Goal: Task Accomplishment & Management: Use online tool/utility

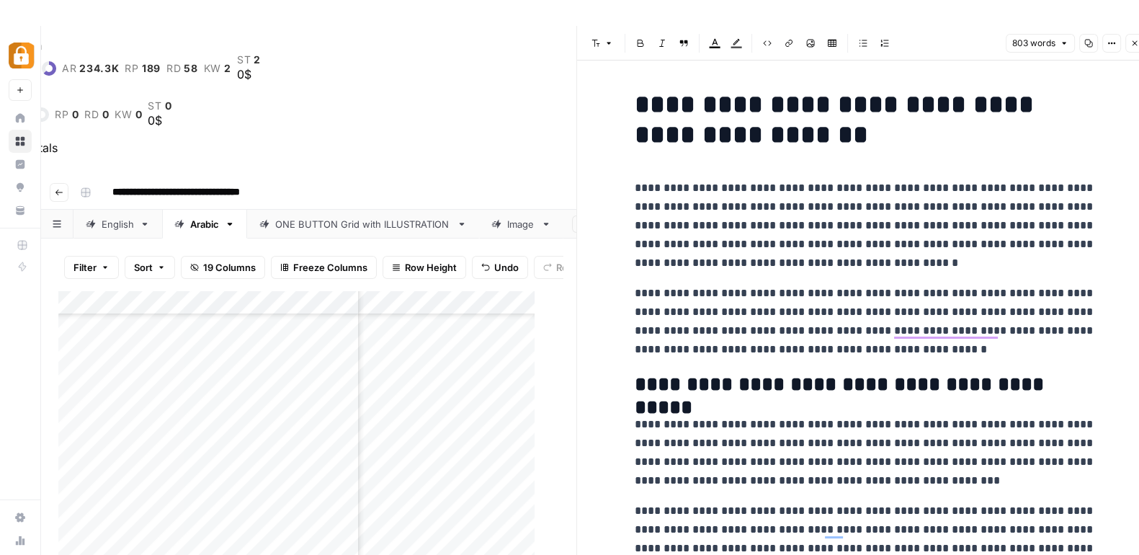
scroll to position [753, 0]
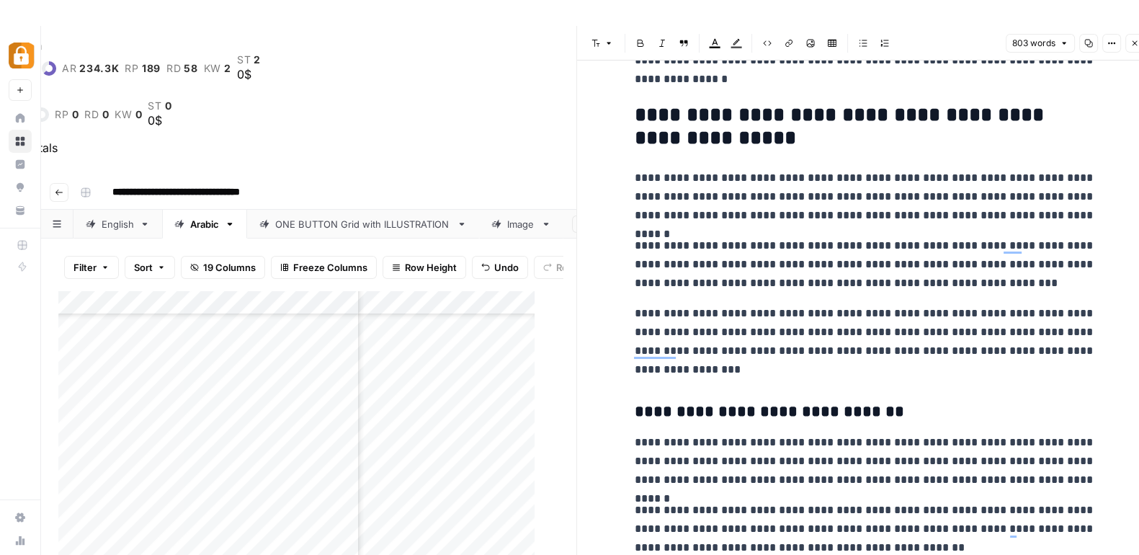
click at [244, 364] on div "Add Column" at bounding box center [303, 486] width 490 height 393
type textarea "**********"
click at [269, 358] on div "Add Column" at bounding box center [303, 486] width 490 height 393
click at [318, 358] on div "Add Column" at bounding box center [303, 486] width 490 height 393
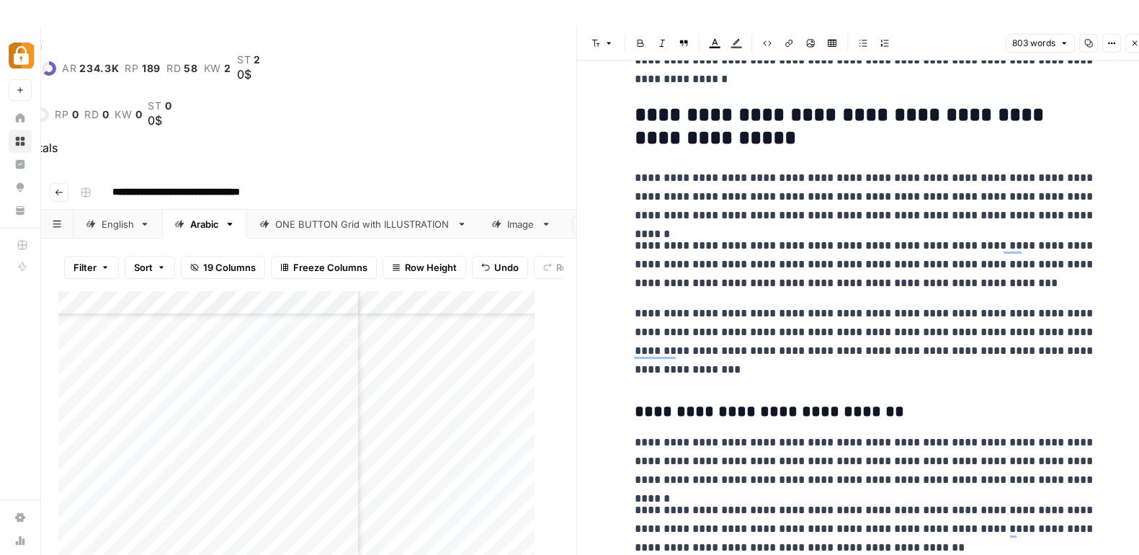
click at [318, 358] on div "Add Column" at bounding box center [303, 486] width 490 height 393
type textarea "*******"
click at [372, 391] on div "Add Column" at bounding box center [303, 486] width 490 height 393
click at [406, 370] on div "Add Column" at bounding box center [303, 486] width 490 height 393
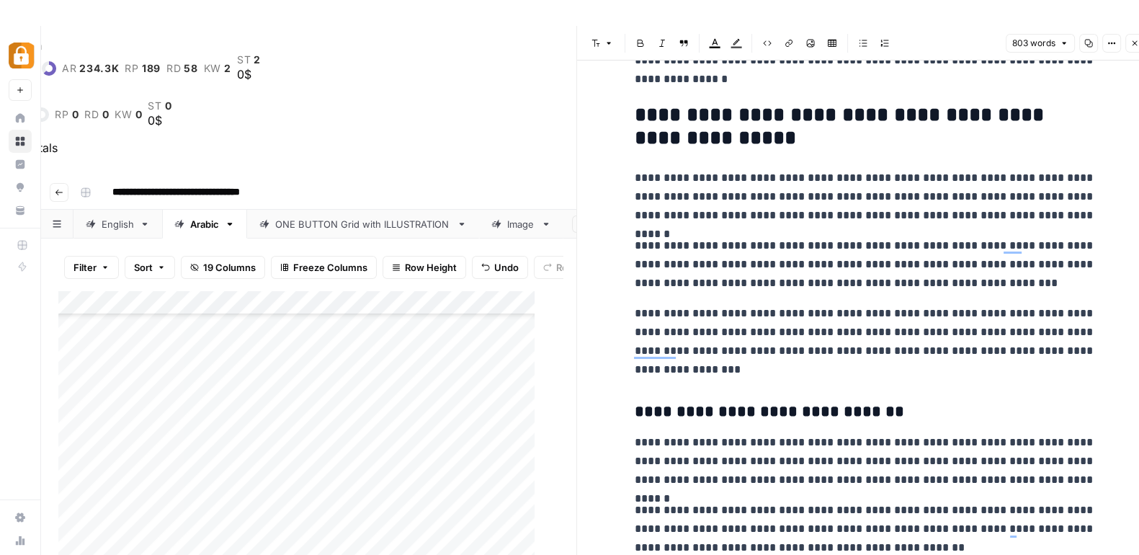
click at [406, 370] on div "Add Column" at bounding box center [303, 486] width 490 height 393
type textarea "*"
click at [443, 435] on div "Add Column" at bounding box center [303, 486] width 490 height 393
click at [454, 372] on div "Add Column" at bounding box center [303, 486] width 490 height 393
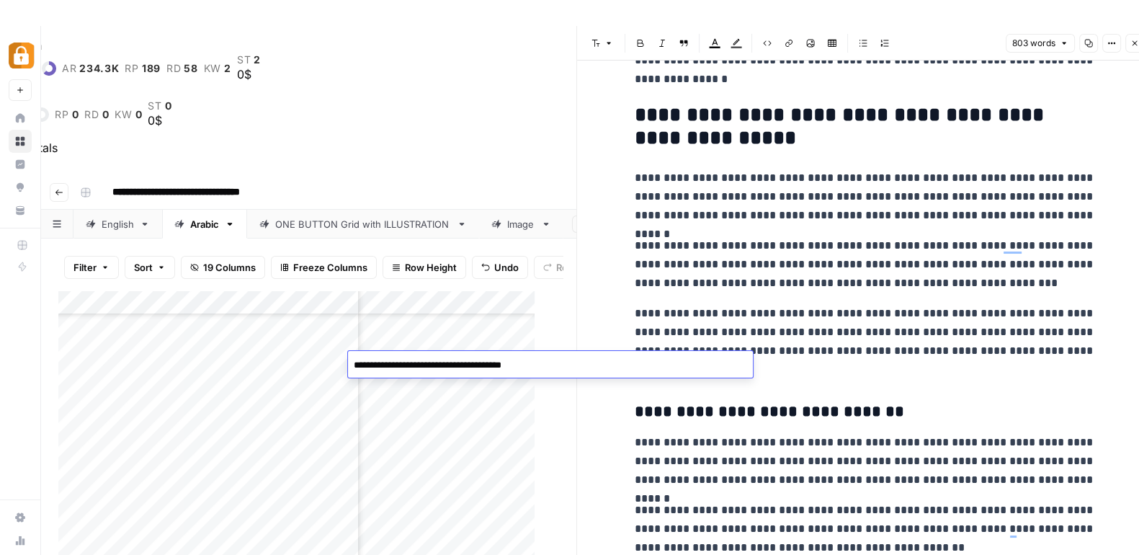
type textarea "**********"
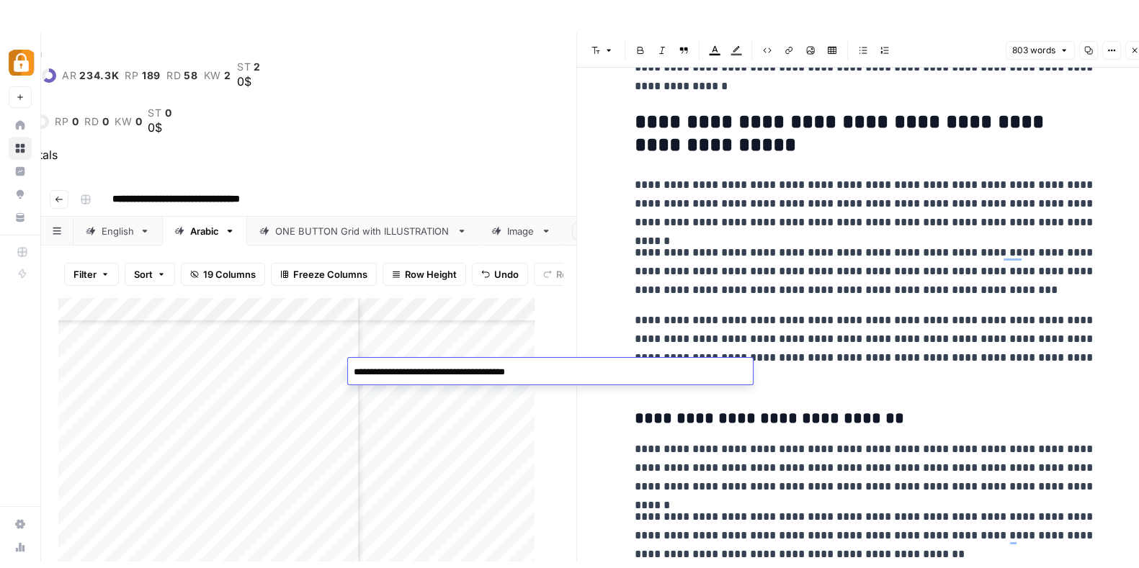
scroll to position [977, 465]
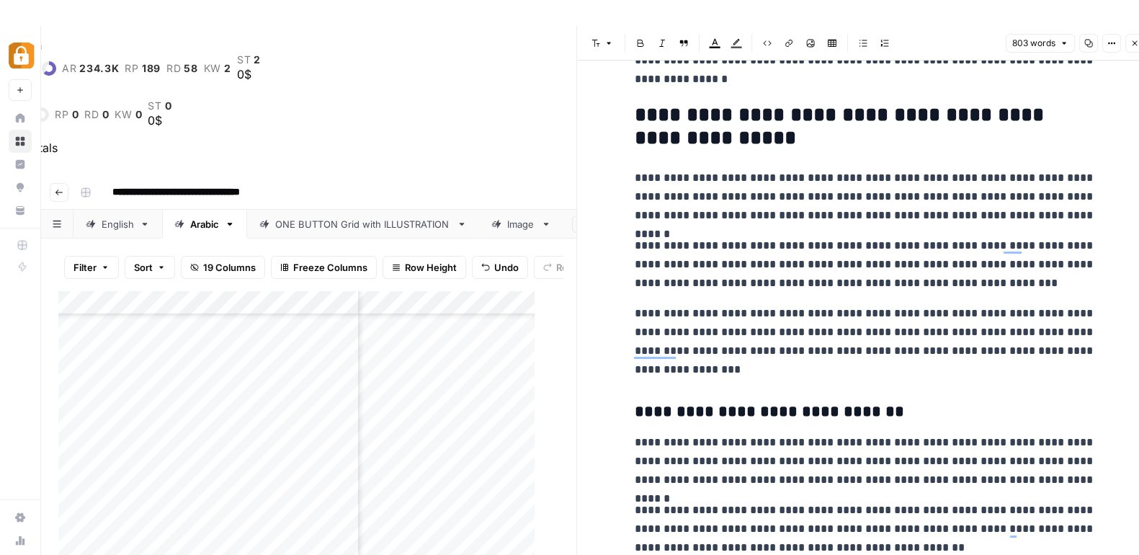
click at [423, 456] on div "Add Column" at bounding box center [303, 486] width 490 height 393
click at [1134, 46] on icon "button" at bounding box center [1134, 43] width 9 height 9
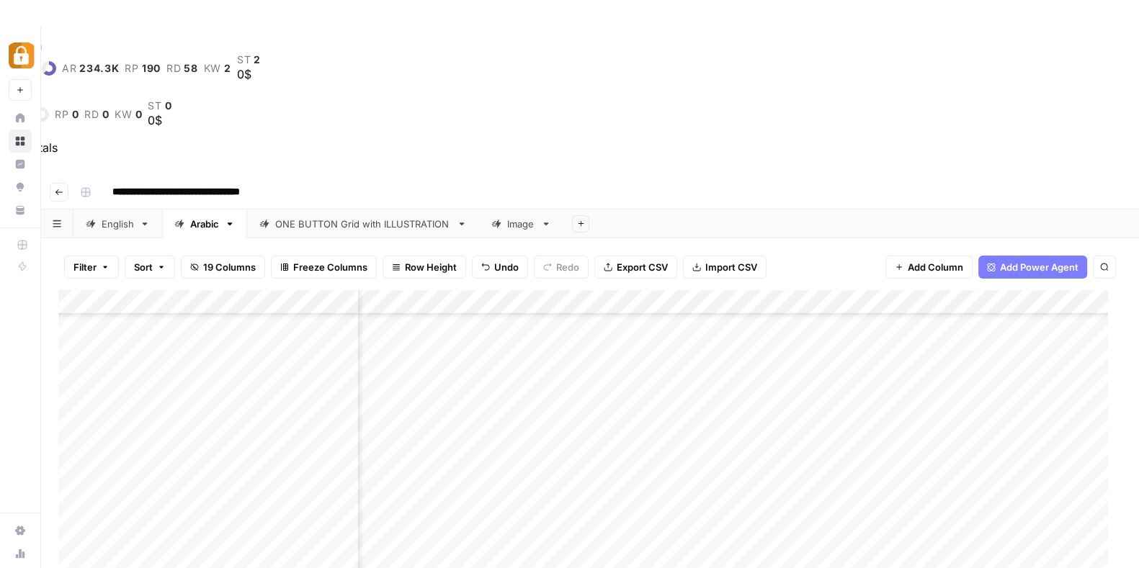
scroll to position [977, 436]
click at [603, 348] on div "Add Column" at bounding box center [589, 493] width 1063 height 406
